Goal: Check status: Check status

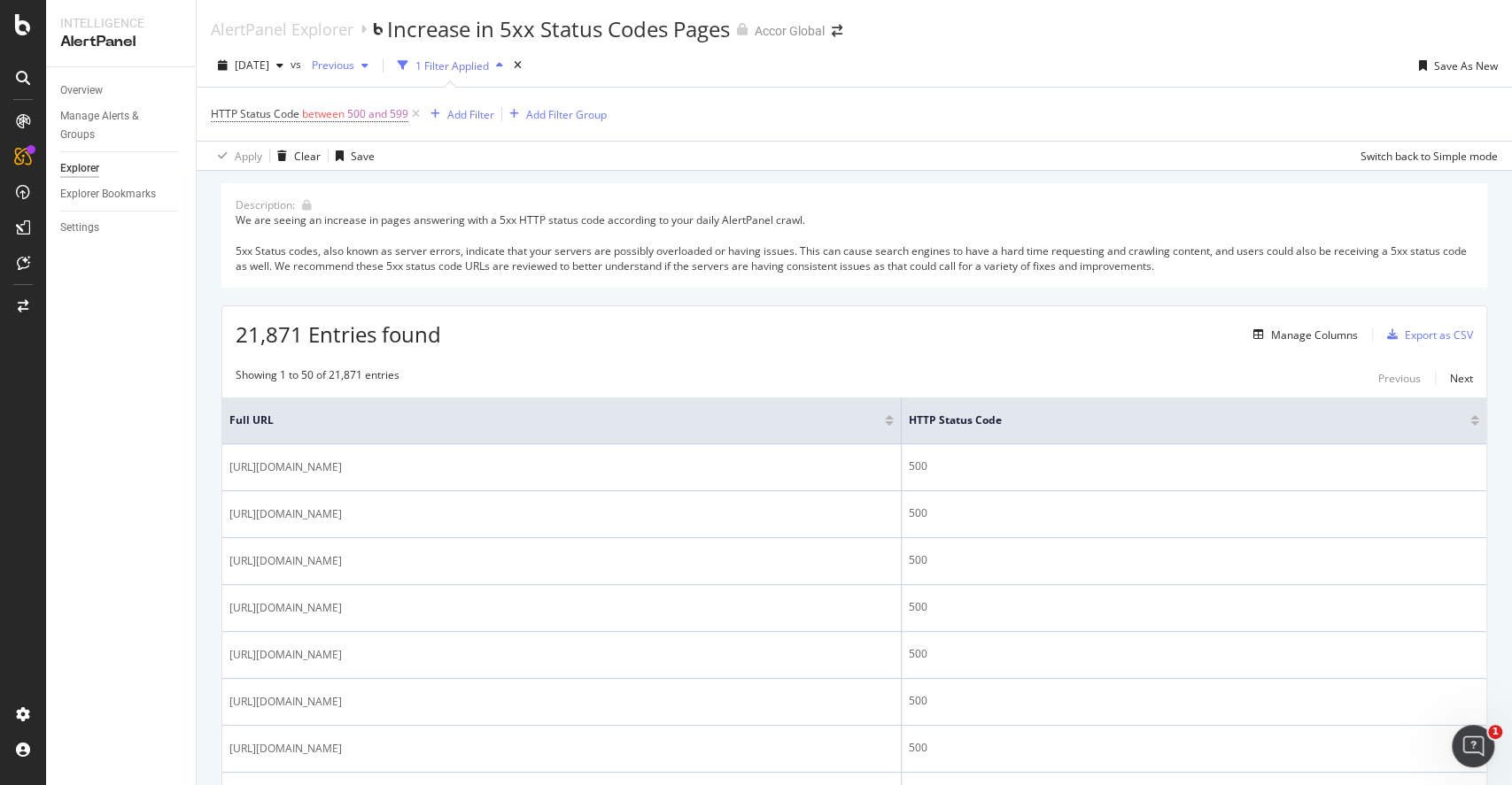
click at [354, 69] on span "Previous" at bounding box center [329, 65] width 50 height 15
click at [413, 138] on div "2025 Sep. 22nd" at bounding box center [391, 133] width 92 height 16
